Goal: Check status: Check status

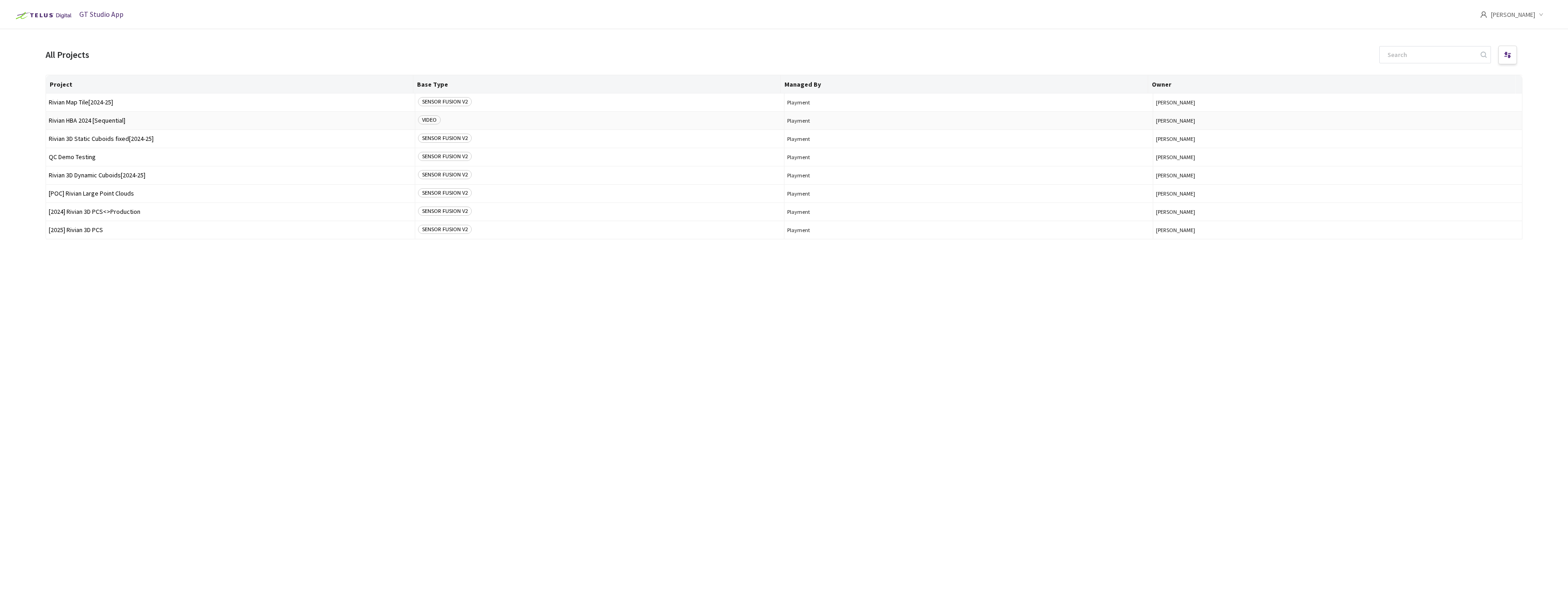
click at [93, 118] on span "Rivian HBA 2024 [Sequential]" at bounding box center [230, 120] width 363 height 7
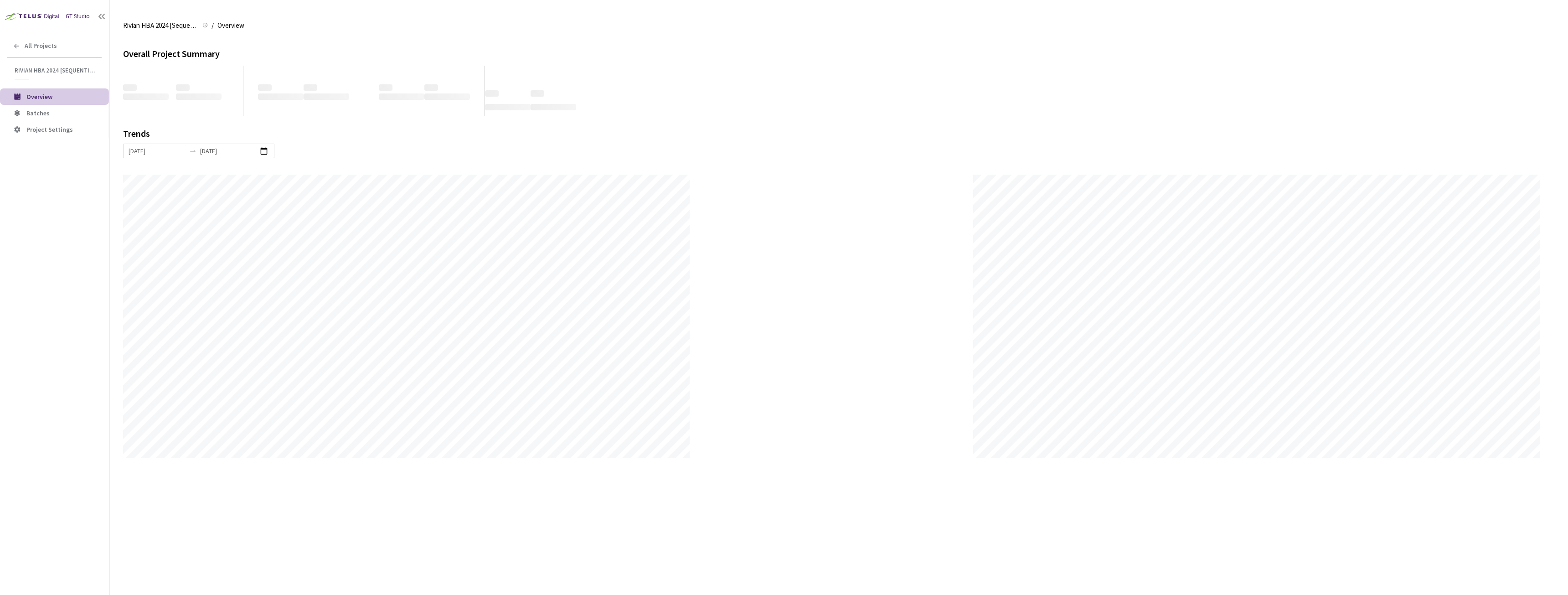
scroll to position [595, 1568]
click at [36, 114] on span "Batches" at bounding box center [38, 113] width 24 height 8
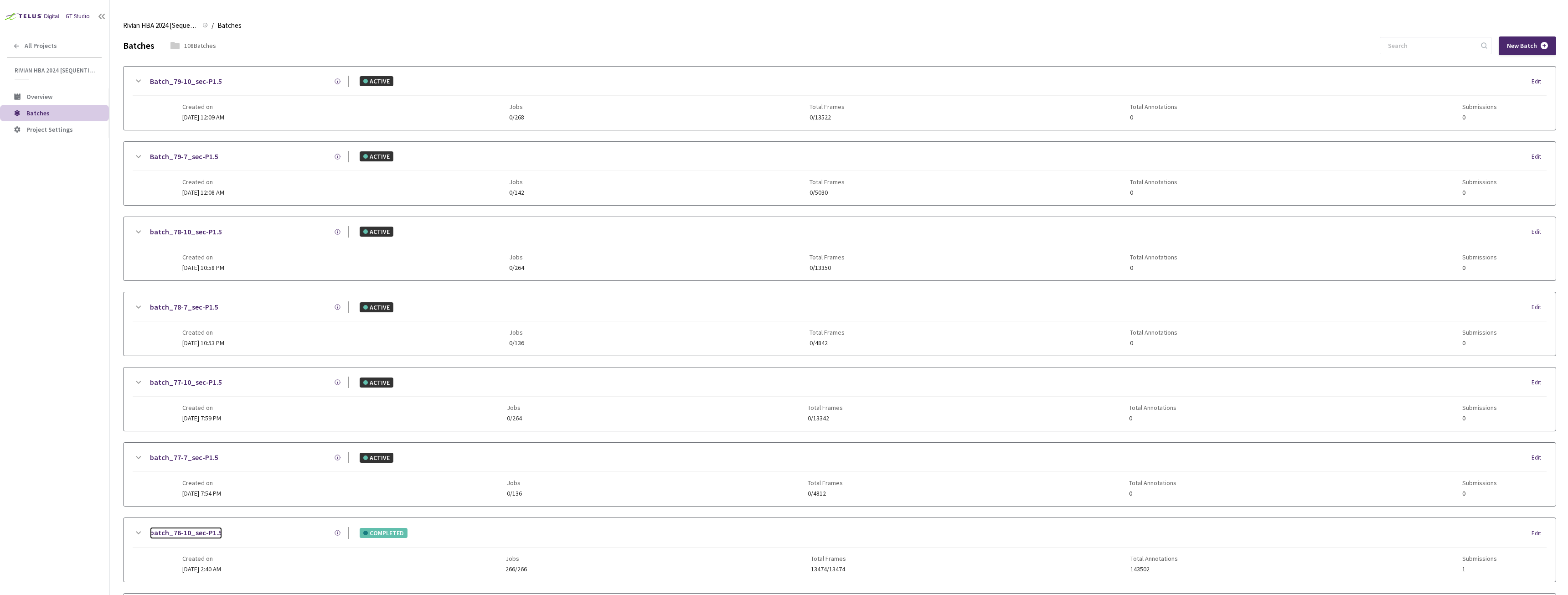
click at [184, 533] on link "batch_76-10_sec-P1.5" at bounding box center [186, 532] width 72 height 11
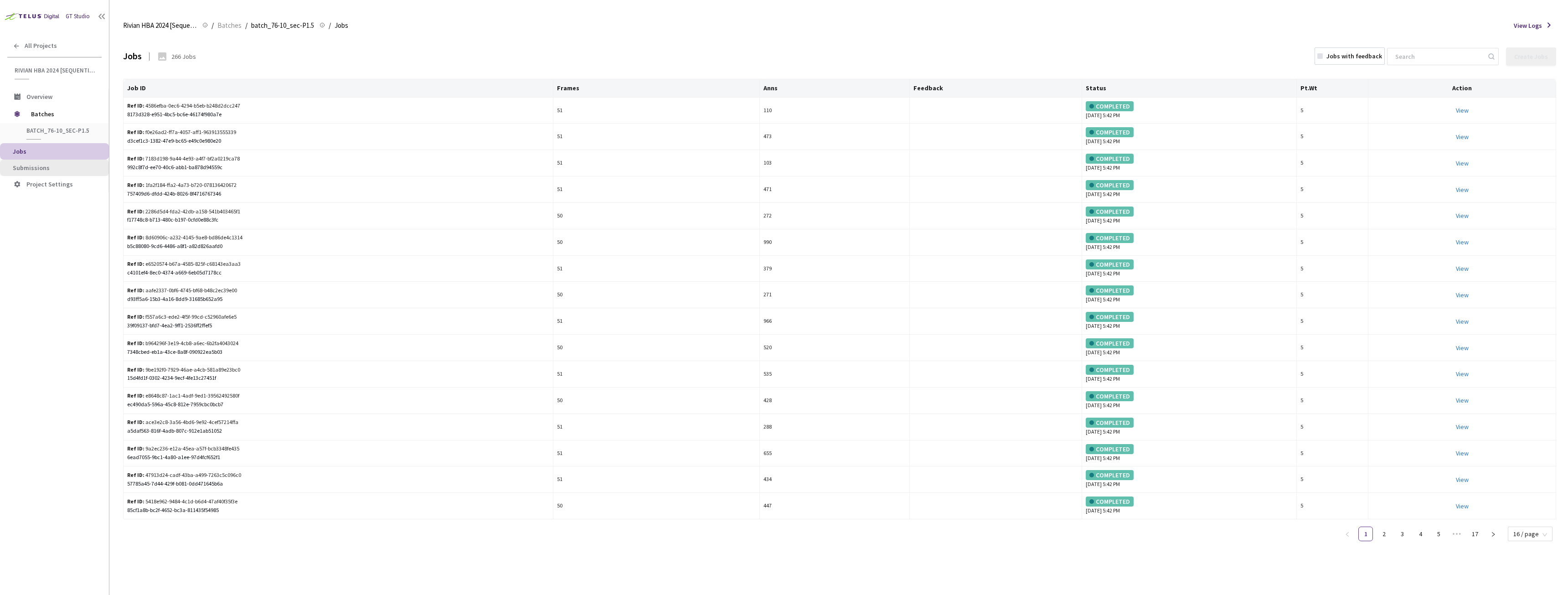
click at [30, 171] on span "Submissions" at bounding box center [31, 167] width 37 height 8
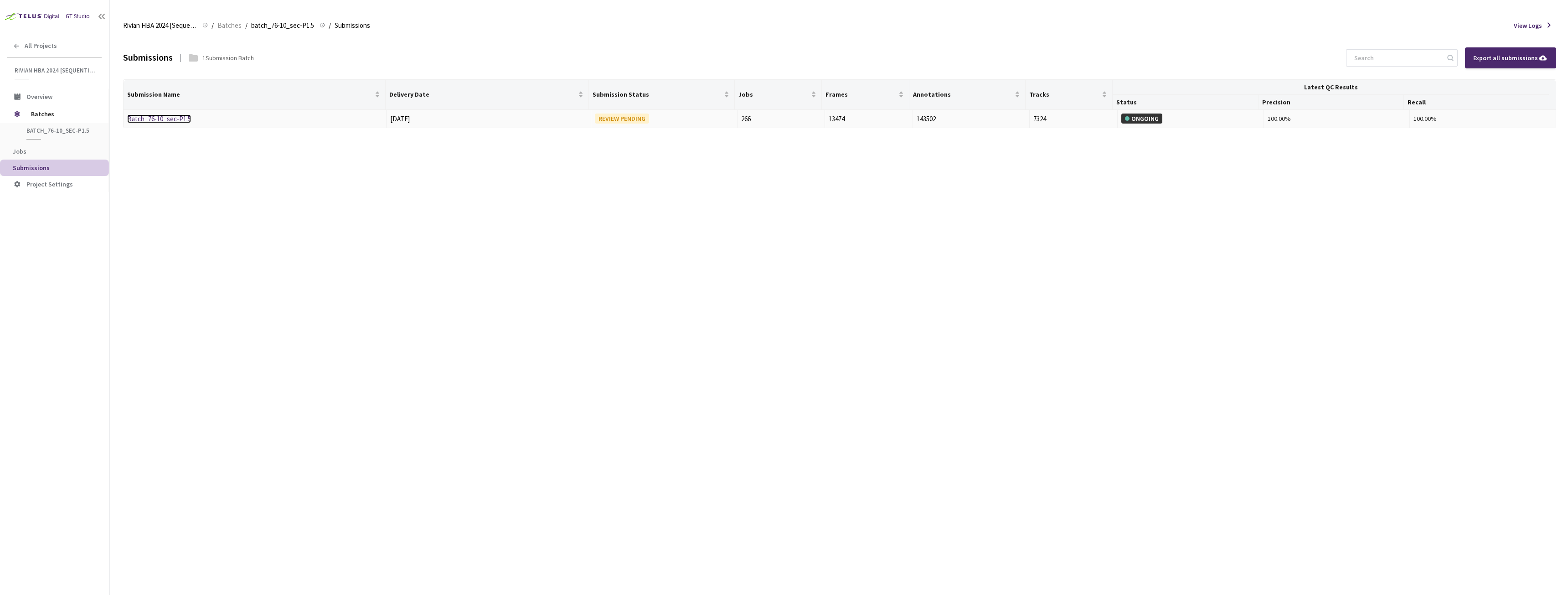
click at [168, 114] on link "Batch_76-10_sec-P1.5" at bounding box center [159, 119] width 64 height 9
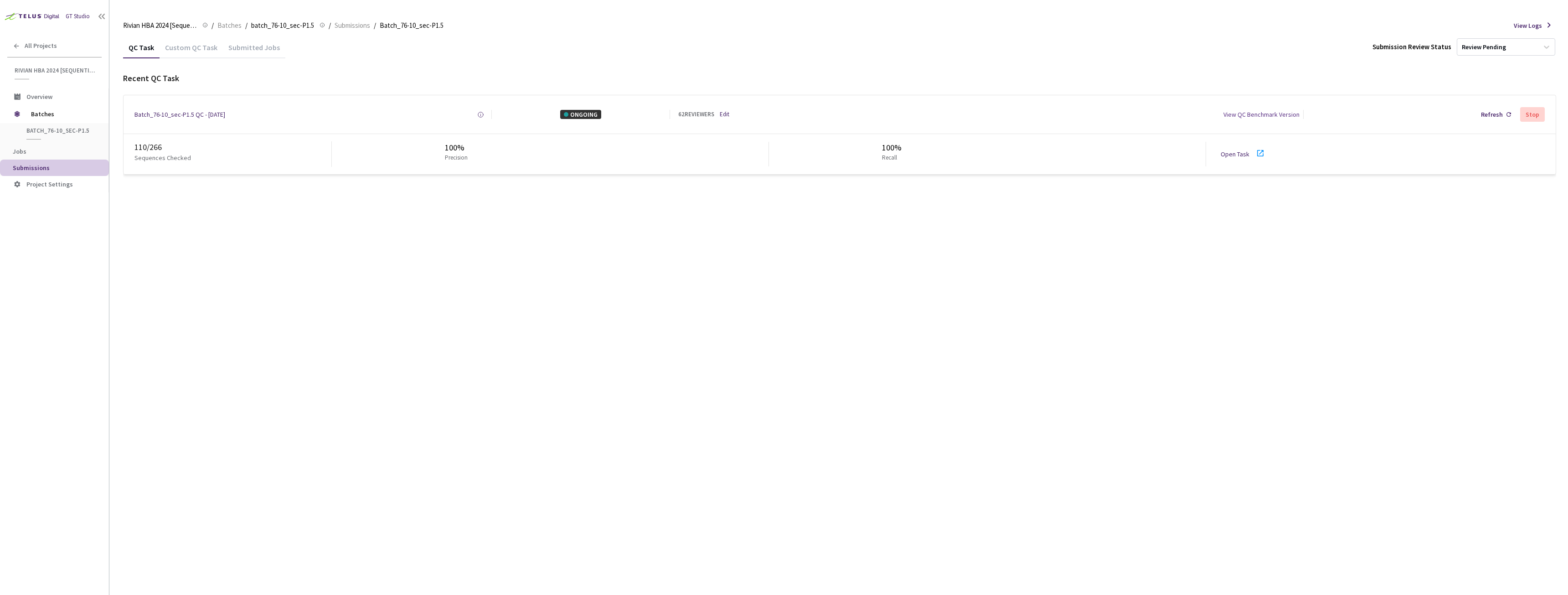
click at [1236, 157] on link "Open Task" at bounding box center [1235, 154] width 29 height 8
click at [182, 114] on div "Batch_76-10_sec-P1.5 QC - [DATE]" at bounding box center [179, 114] width 91 height 9
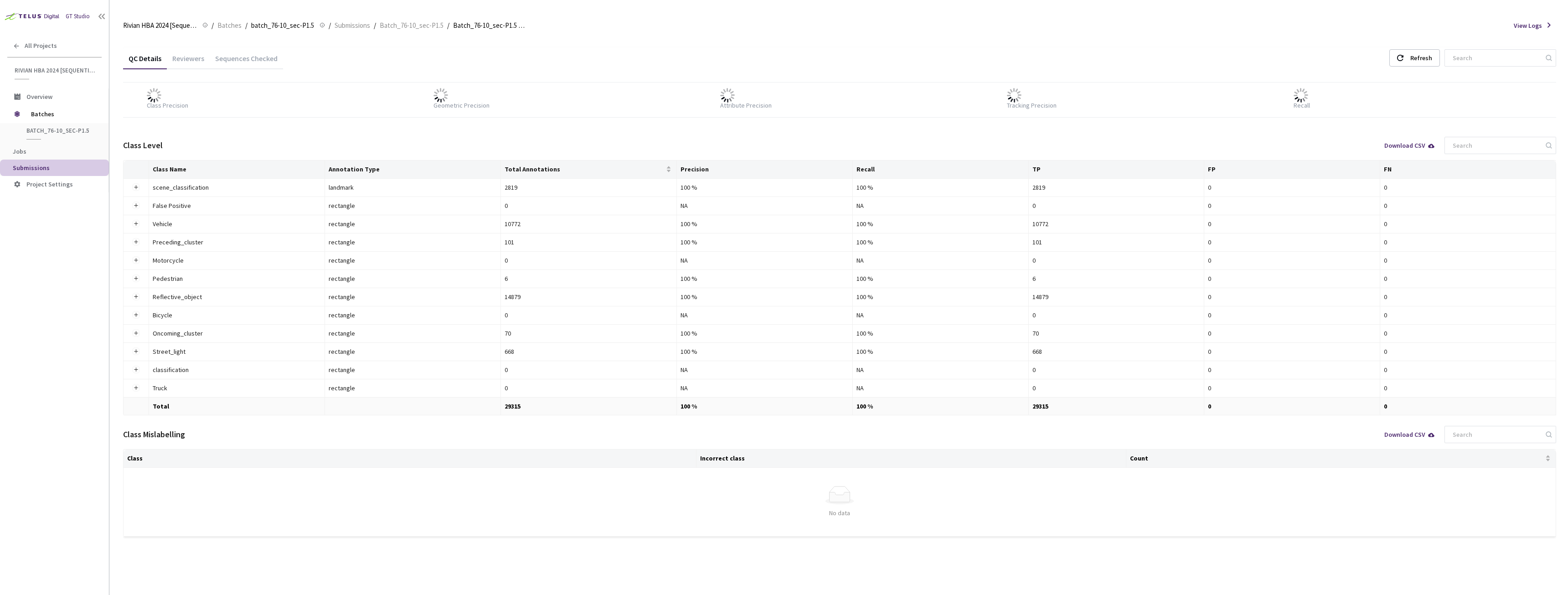
click at [197, 59] on div "Reviewers" at bounding box center [188, 61] width 43 height 15
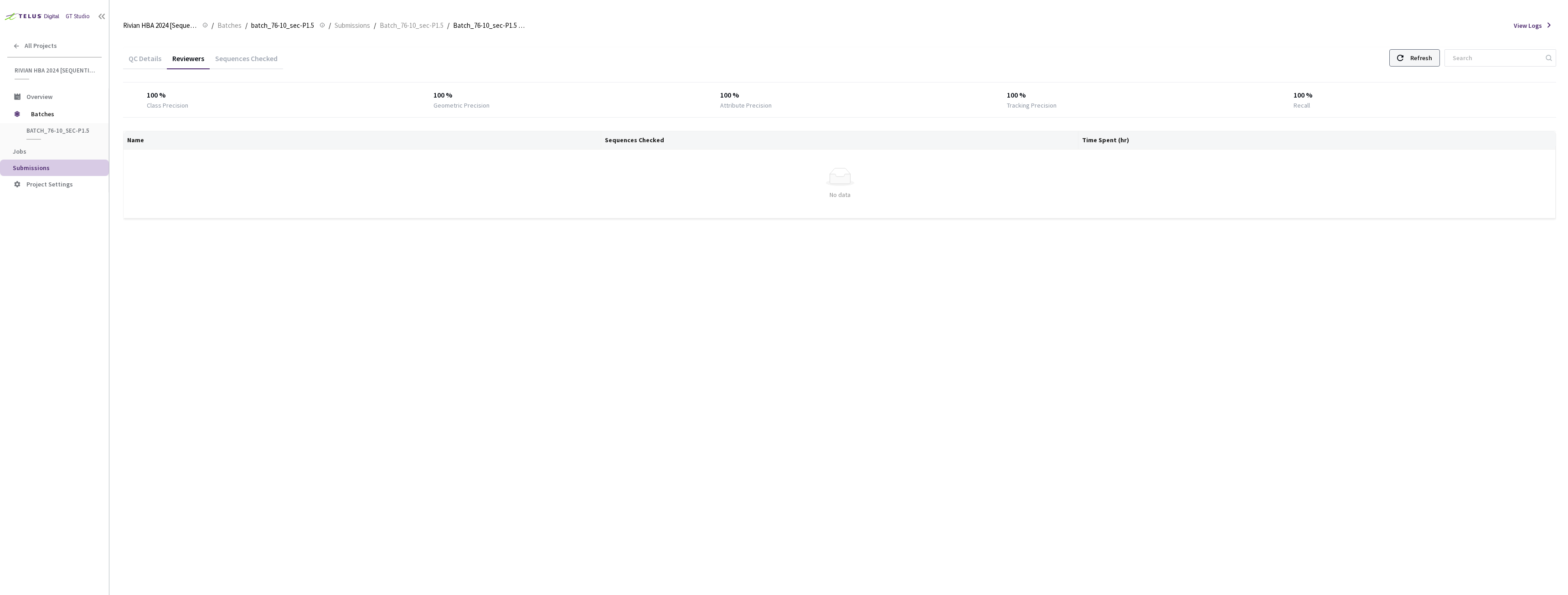
click at [1424, 52] on div "Refresh" at bounding box center [1421, 58] width 22 height 16
click at [1400, 55] on div "Refresh" at bounding box center [1415, 58] width 51 height 18
click at [1404, 57] on div "Refresh" at bounding box center [1415, 58] width 51 height 18
